Goal: Task Accomplishment & Management: Use online tool/utility

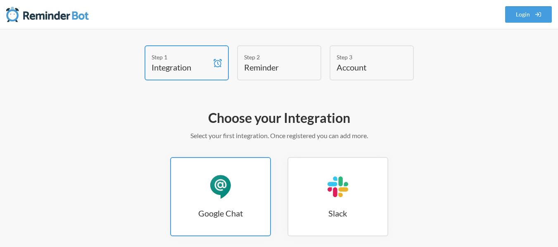
click at [207, 214] on h3 "Google Chat" at bounding box center [220, 214] width 99 height 12
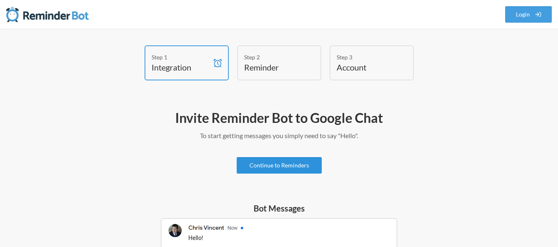
click at [273, 166] on link "Continue to Reminders" at bounding box center [279, 165] width 85 height 17
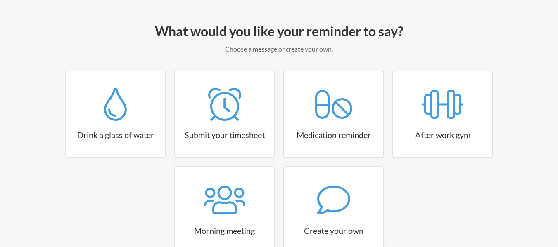
scroll to position [139, 0]
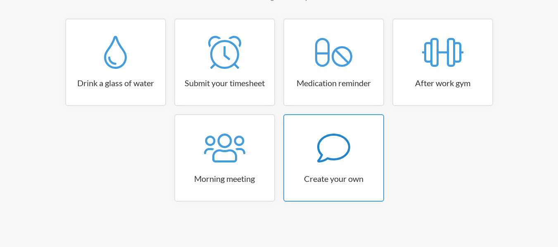
click at [310, 139] on div at bounding box center [333, 148] width 99 height 33
select select "08:30:00"
